Goal: Task Accomplishment & Management: Manage account settings

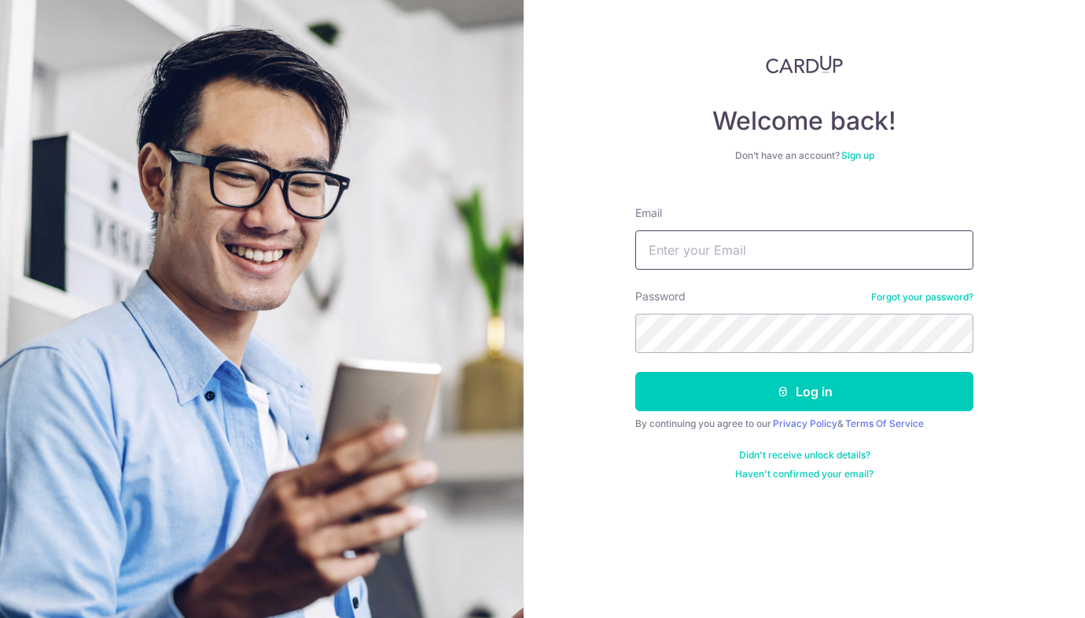
click at [828, 242] on input "Email" at bounding box center [804, 249] width 338 height 39
type input "[PERSON_NAME][EMAIL_ADDRESS][DOMAIN_NAME]"
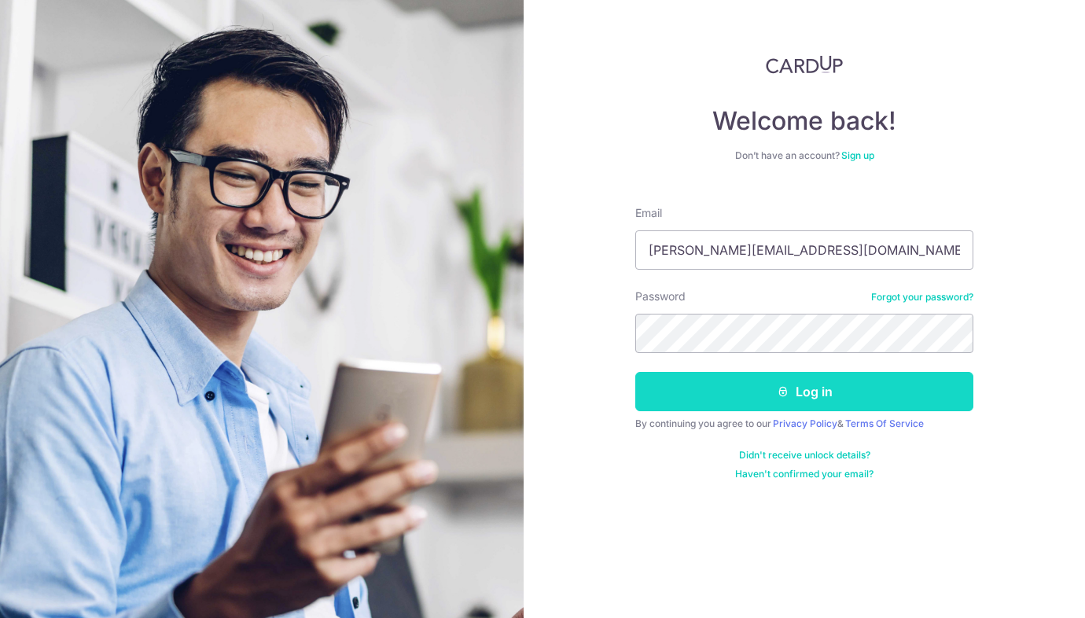
click at [777, 391] on icon "submit" at bounding box center [783, 391] width 13 height 13
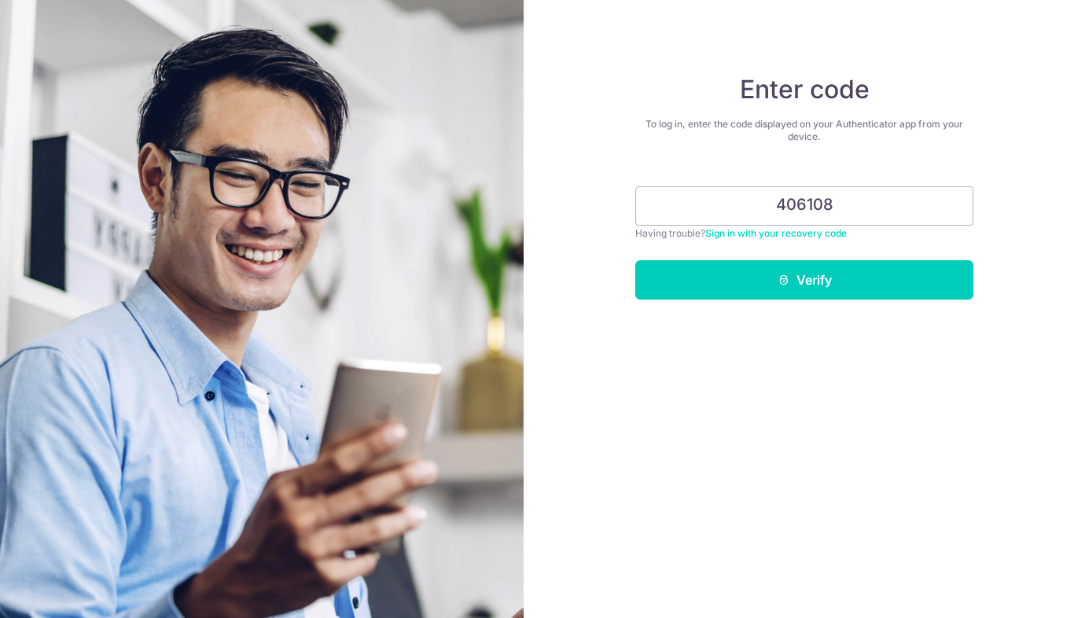
type input "406108"
click at [635, 260] on button "Verify" at bounding box center [804, 279] width 338 height 39
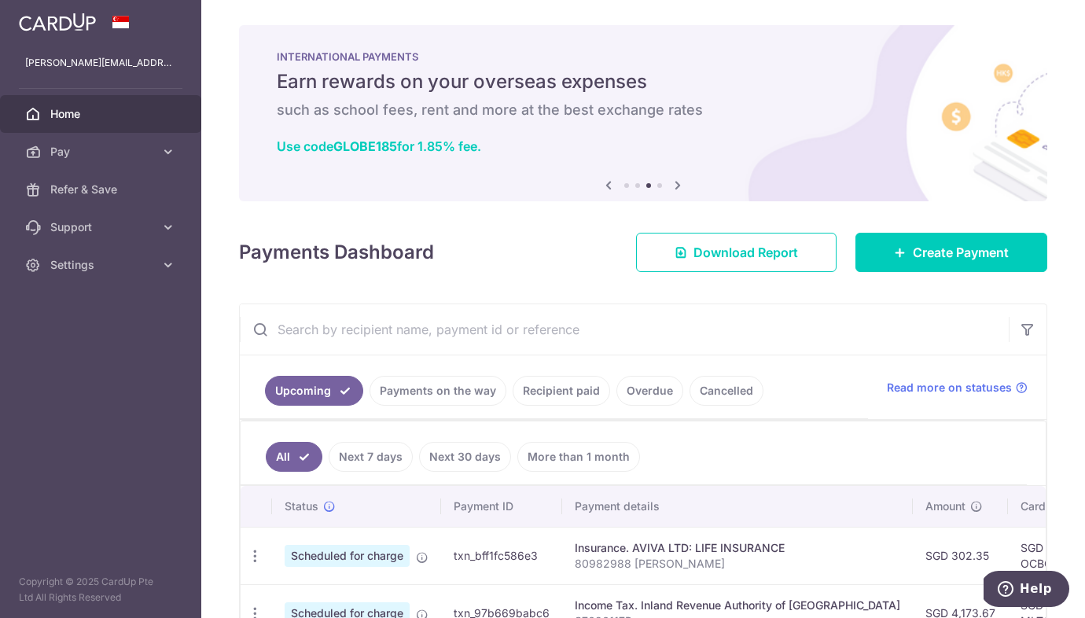
click at [148, 286] on aside "monique.goh@gmail.com Home Pay Payments Recipients Cards Refer & Save Support F…" at bounding box center [100, 309] width 201 height 618
click at [160, 270] on icon at bounding box center [168, 265] width 16 height 16
click at [89, 296] on span "Account" at bounding box center [102, 303] width 104 height 16
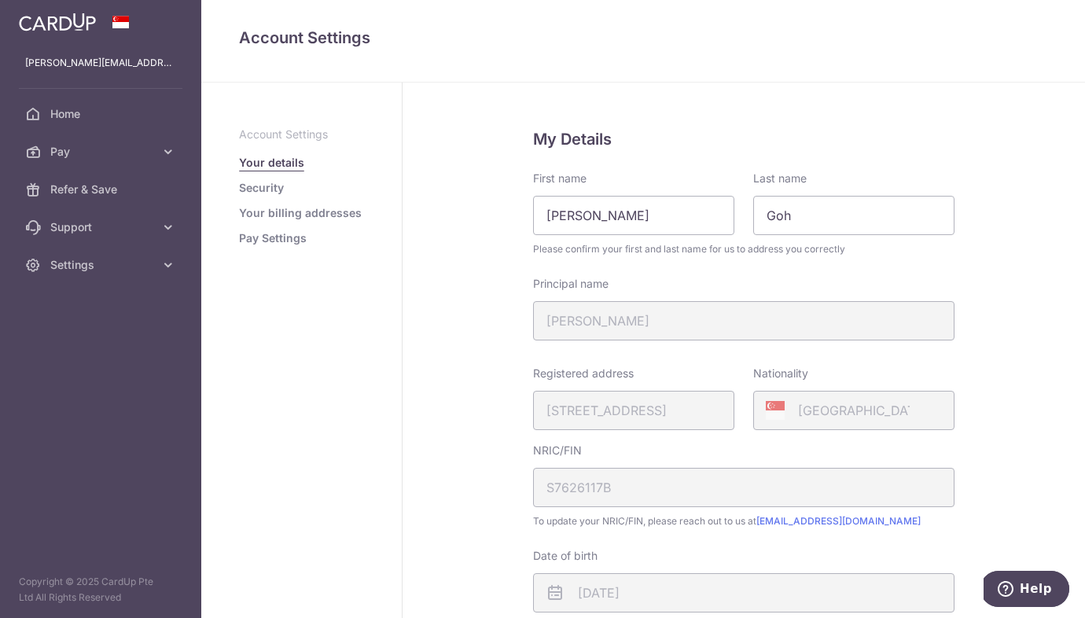
click at [269, 195] on link "Security" at bounding box center [261, 188] width 45 height 16
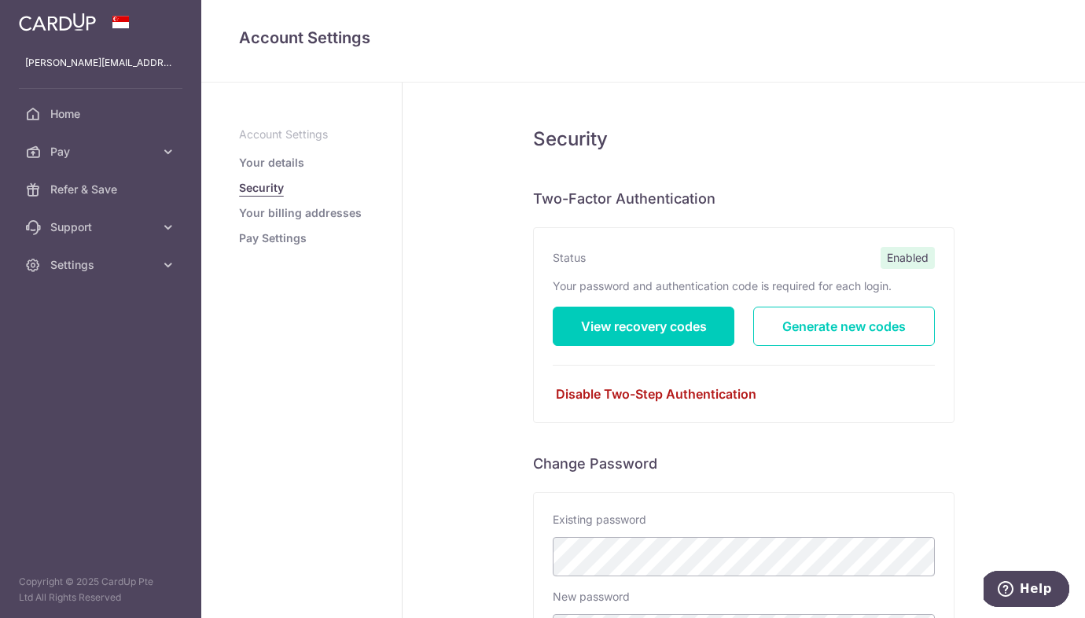
drag, startPoint x: 657, startPoint y: 418, endPoint x: 666, endPoint y: 402, distance: 19.0
click at [657, 418] on div "Status Enabled Your password and authentication code is required for each login…" at bounding box center [744, 325] width 420 height 194
click at [672, 395] on link "Disable Two-Step Authentication" at bounding box center [744, 393] width 382 height 19
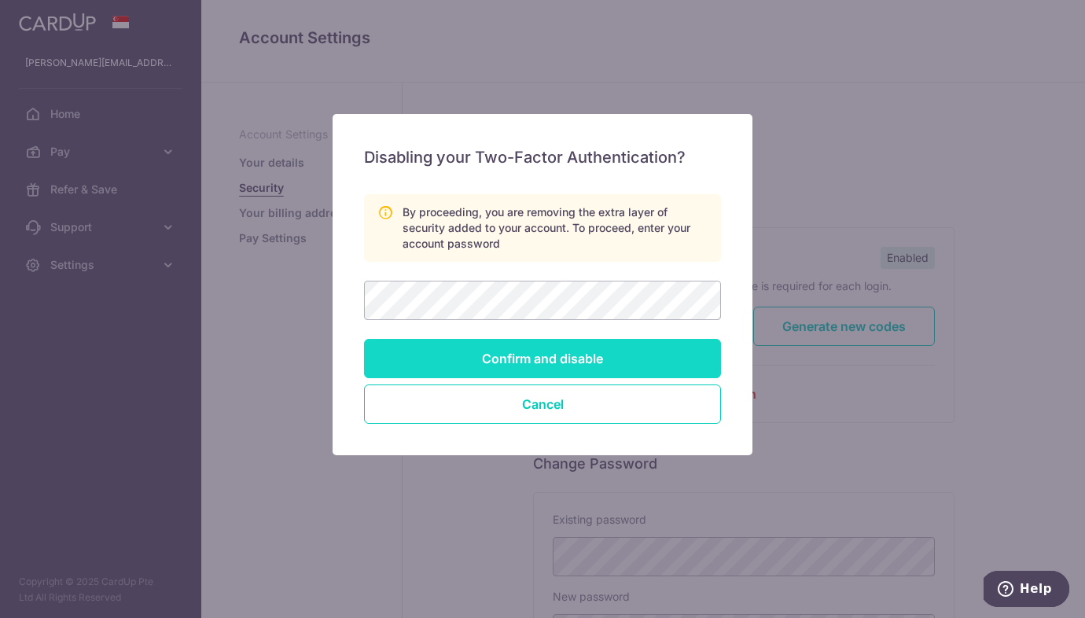
click at [589, 364] on input "Confirm and disable" at bounding box center [542, 358] width 357 height 39
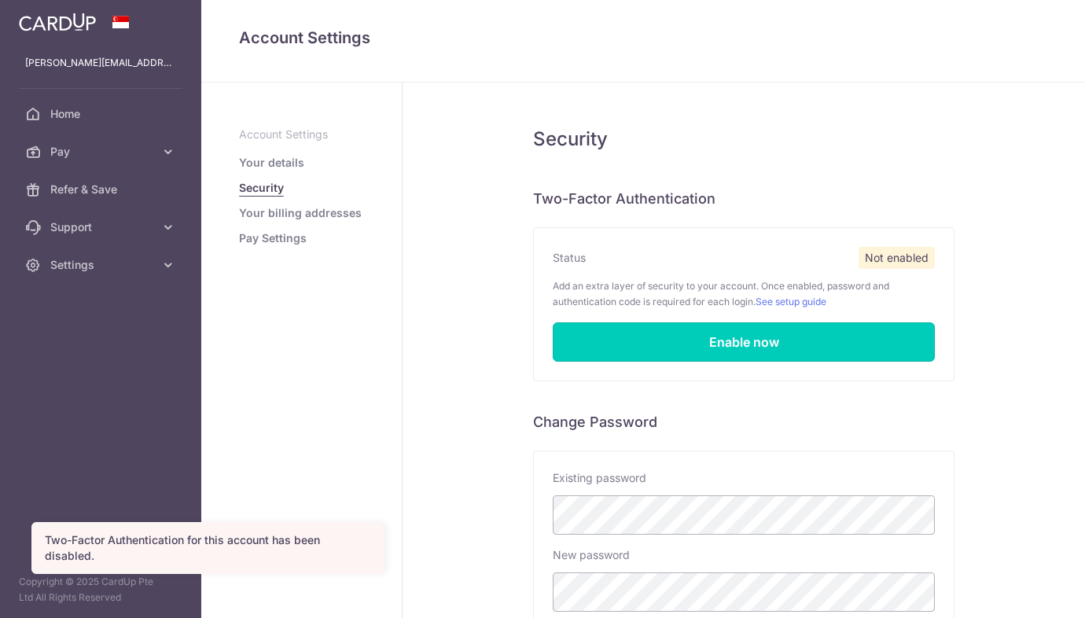
click at [803, 347] on link "Enable now" at bounding box center [744, 341] width 382 height 39
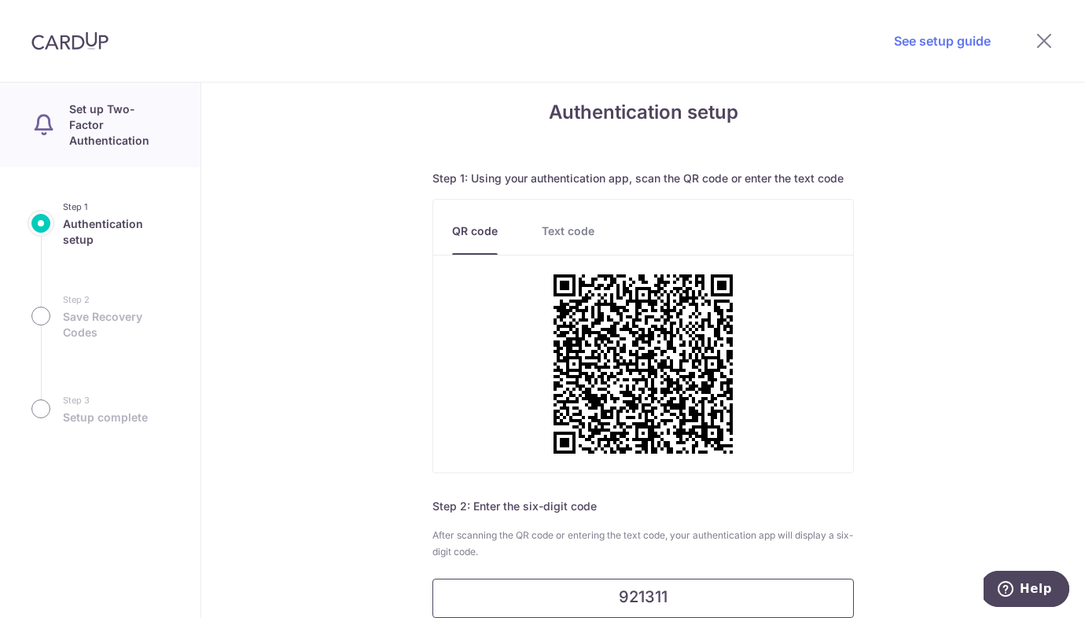
type input "921311"
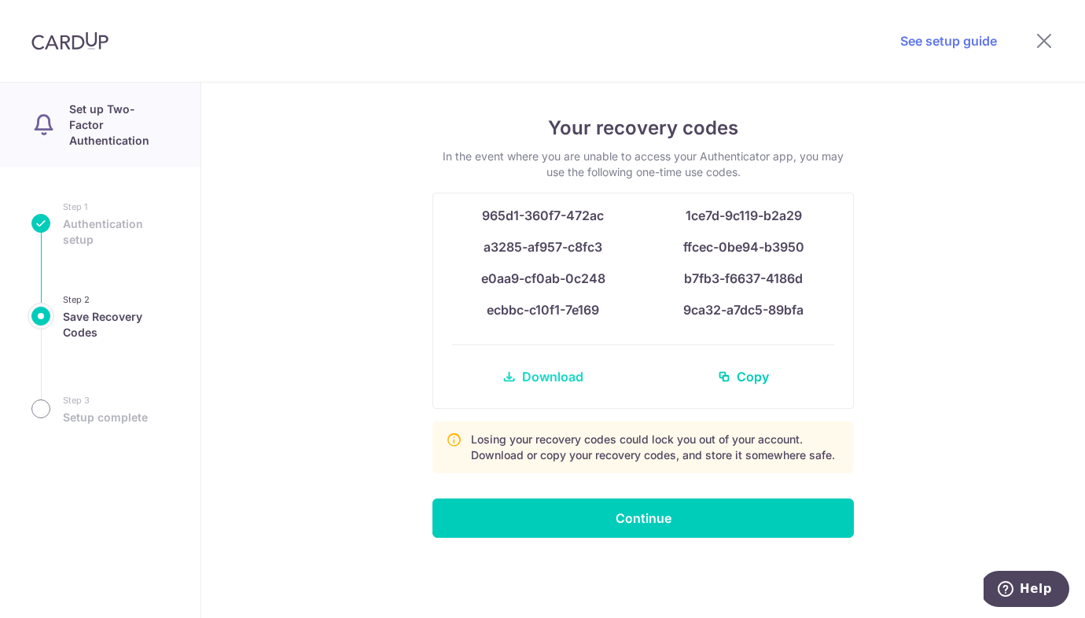
click at [520, 381] on link "Download" at bounding box center [543, 377] width 182 height 38
click at [545, 370] on span "Download" at bounding box center [552, 376] width 61 height 19
click at [1004, 283] on div "Your recovery codes In the event where you are unable to access your Authentica…" at bounding box center [642, 350] width 883 height 535
click at [572, 376] on span "Download" at bounding box center [552, 376] width 61 height 19
click at [554, 371] on span "Download" at bounding box center [552, 376] width 61 height 19
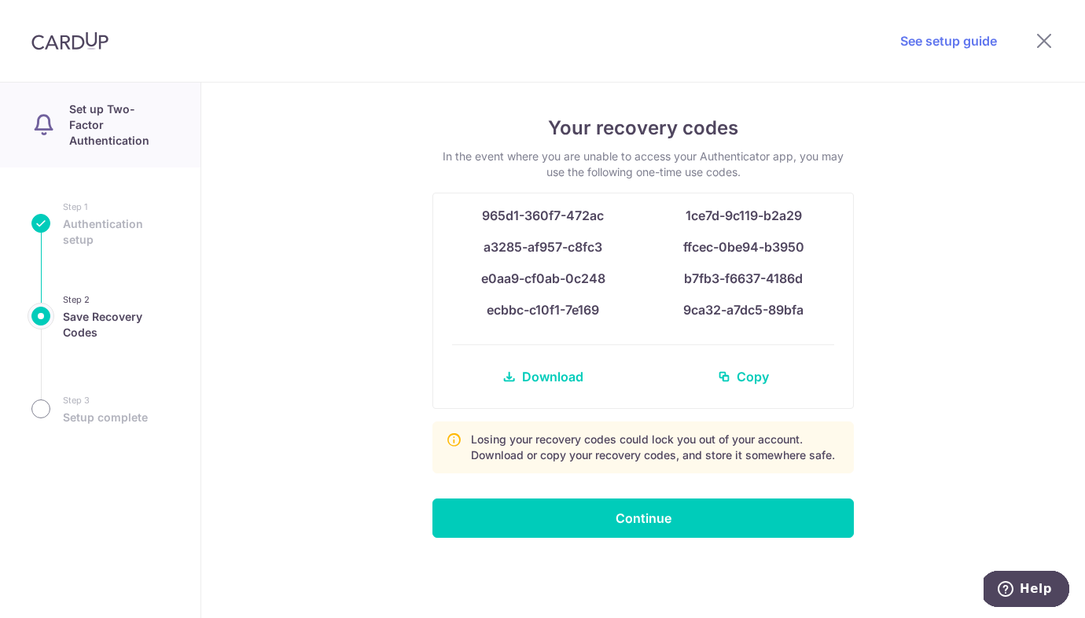
click at [912, 285] on div "Your recovery codes In the event where you are unable to access your Authentica…" at bounding box center [642, 350] width 883 height 535
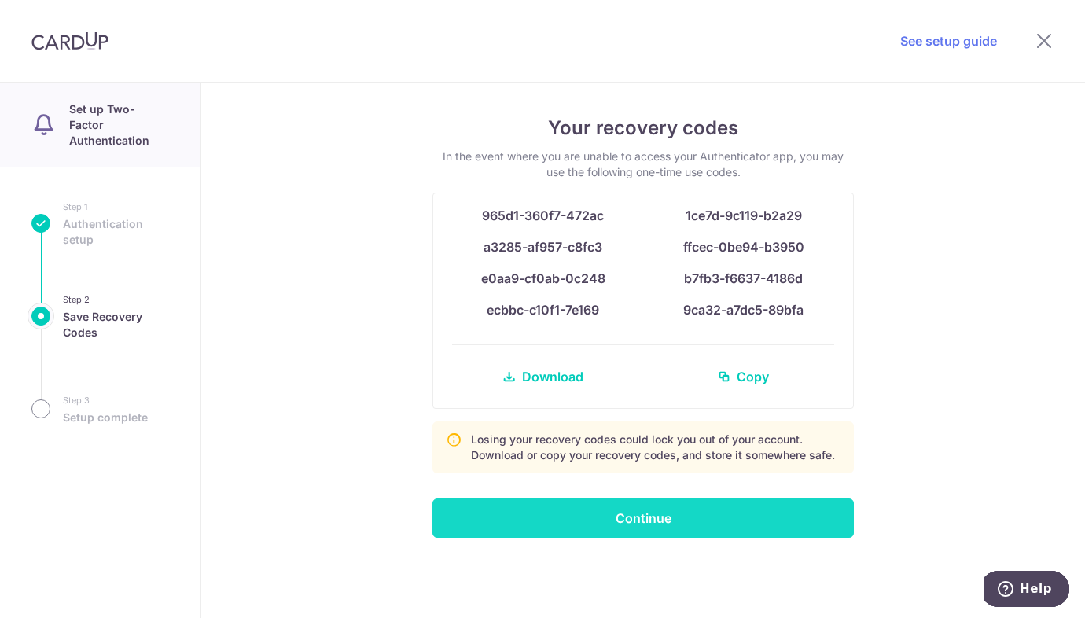
click at [777, 516] on input "Continue" at bounding box center [642, 517] width 421 height 39
